Goal: Check status: Check status

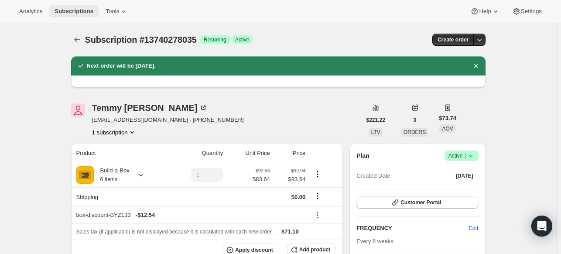
click at [85, 15] on button "Subscriptions" at bounding box center [73, 11] width 49 height 12
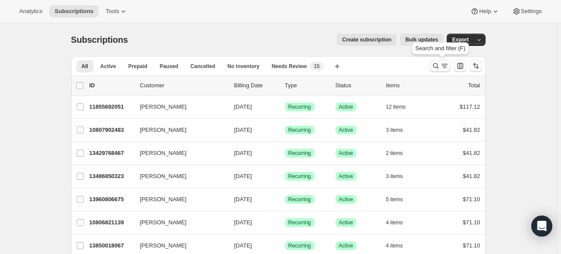
click at [435, 63] on icon "Search and filter results" at bounding box center [436, 66] width 9 height 9
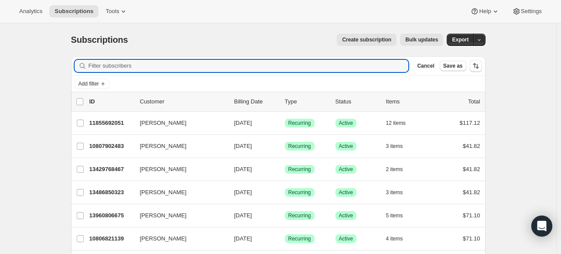
paste input "[EMAIL_ADDRESS][DOMAIN_NAME]"
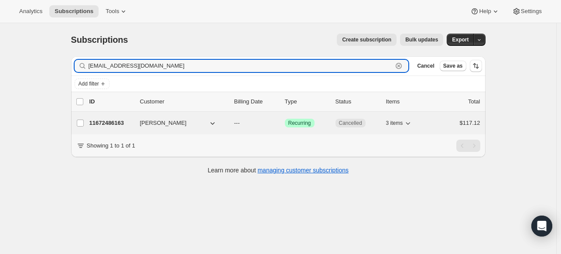
type input "[EMAIL_ADDRESS][DOMAIN_NAME]"
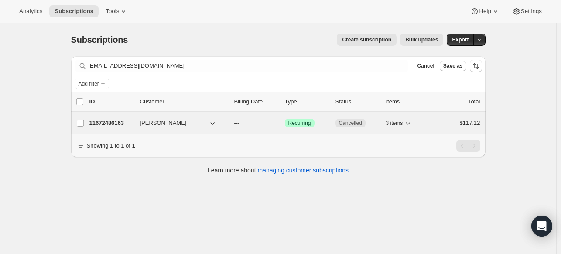
click at [120, 125] on p "11672486163" at bounding box center [111, 123] width 44 height 9
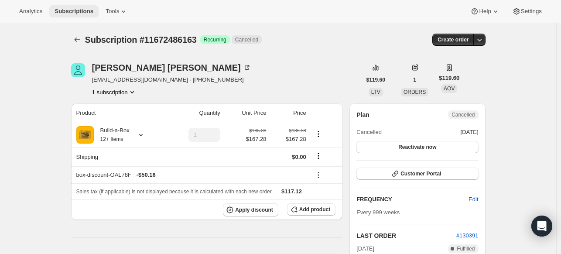
click at [73, 13] on span "Subscriptions" at bounding box center [74, 11] width 39 height 7
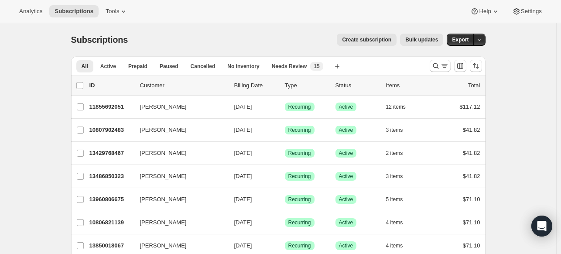
click at [431, 66] on button "Search and filter results" at bounding box center [440, 66] width 21 height 12
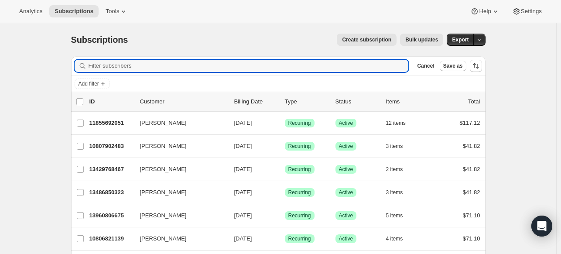
paste input "[PERSON_NAME]"
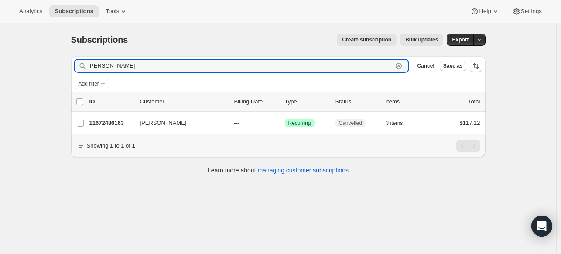
type input "[PERSON_NAME]"
